Goal: Navigation & Orientation: Find specific page/section

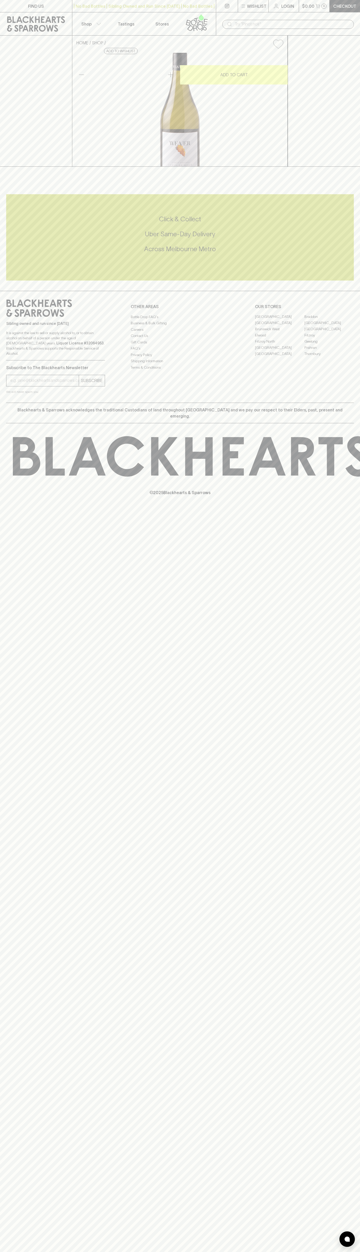
click at [54, 1] on link "FIND US" at bounding box center [36, 6] width 72 height 12
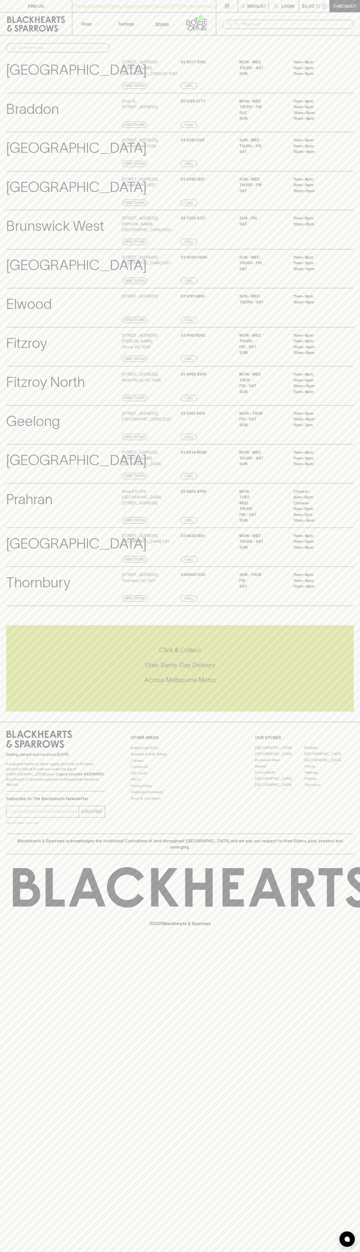
click at [35, 1252] on html "FIND US | No Bad Bottles | Sibling Owned and Run Since 2006 | No Bad Bottles | …" at bounding box center [180, 626] width 360 height 1252
click at [15, 985] on div "FIND US | No Bad Bottles | Sibling Owned and Run Since 2006 | No Bad Bottles | …" at bounding box center [180, 626] width 360 height 1252
